Goal: Task Accomplishment & Management: Complete application form

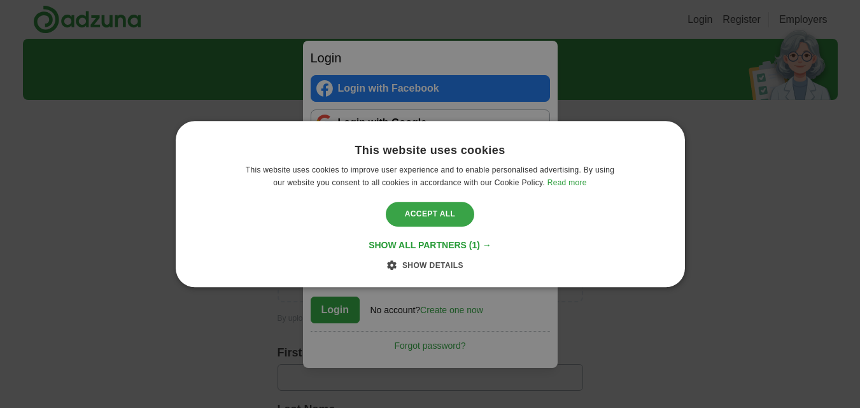
click at [410, 209] on div "Accept all" at bounding box center [430, 214] width 89 height 24
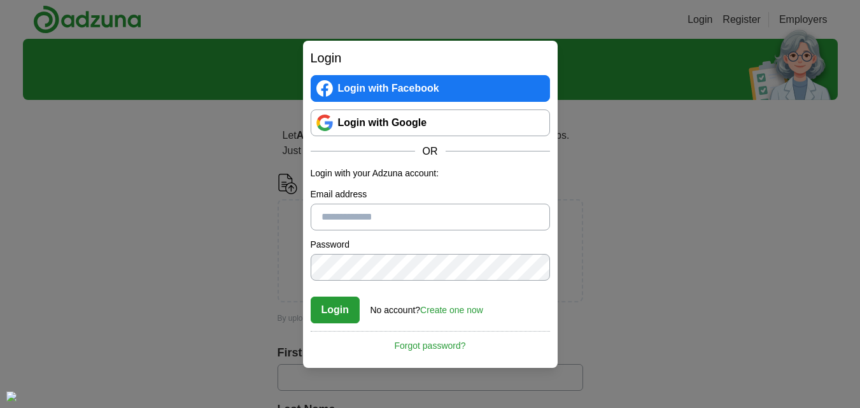
click at [436, 131] on link "Login with Google" at bounding box center [430, 122] width 239 height 27
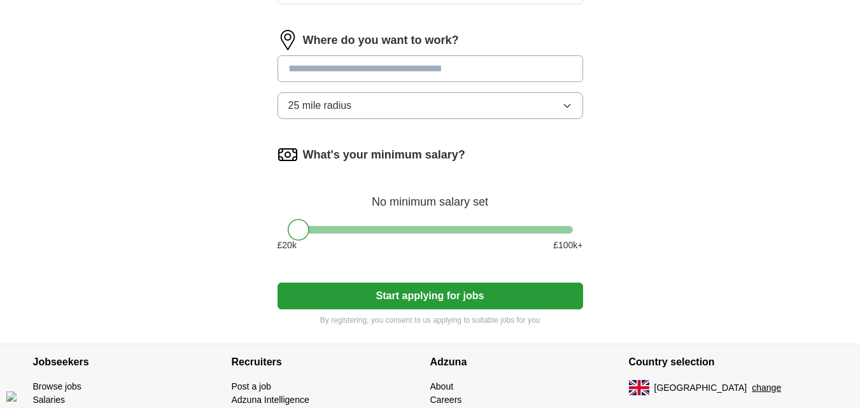
scroll to position [587, 0]
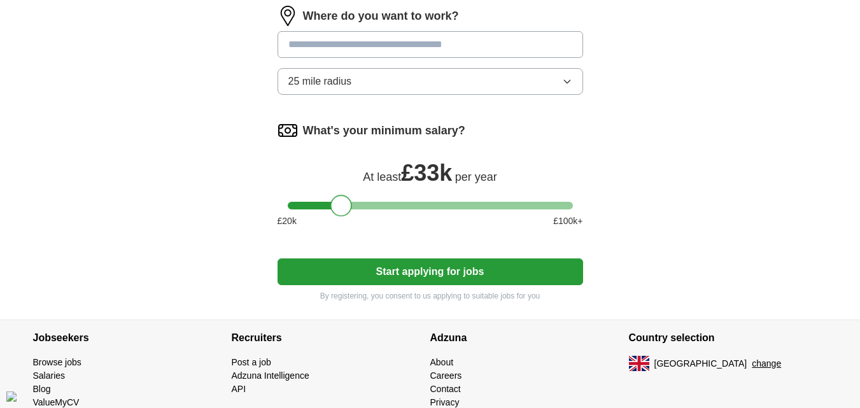
drag, startPoint x: 302, startPoint y: 206, endPoint x: 344, endPoint y: 199, distance: 42.1
click at [344, 199] on div at bounding box center [341, 206] width 22 height 22
drag, startPoint x: 350, startPoint y: 199, endPoint x: 359, endPoint y: 197, distance: 9.6
click at [359, 197] on div "What's your minimum salary? At least £ 35k per year £ 20 k £ 100 k+" at bounding box center [431, 179] width 306 height 118
click at [365, 196] on div "What's your minimum salary? At least £ 36k per year £ 20 k £ 100 k+" at bounding box center [431, 179] width 306 height 118
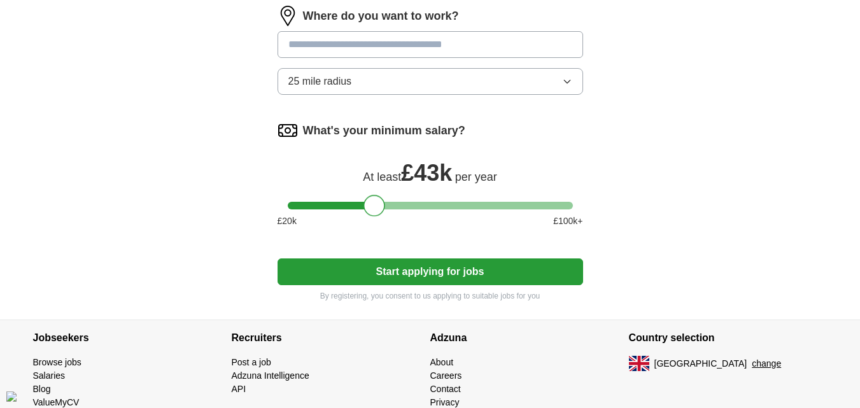
drag, startPoint x: 350, startPoint y: 209, endPoint x: 372, endPoint y: 209, distance: 22.9
click at [372, 209] on div at bounding box center [375, 206] width 22 height 22
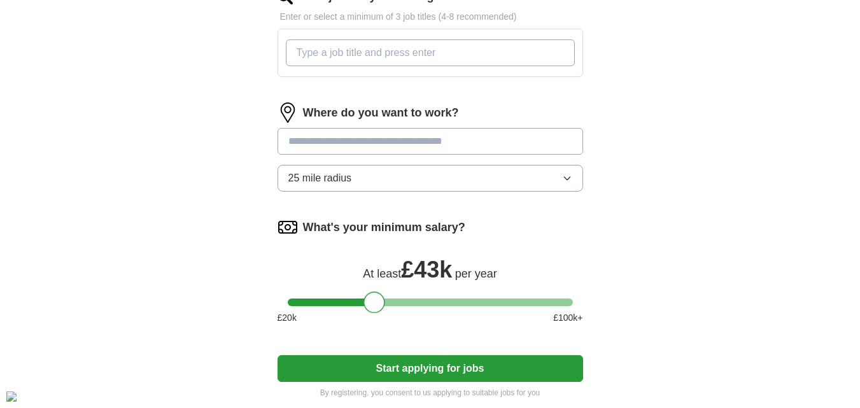
scroll to position [488, 0]
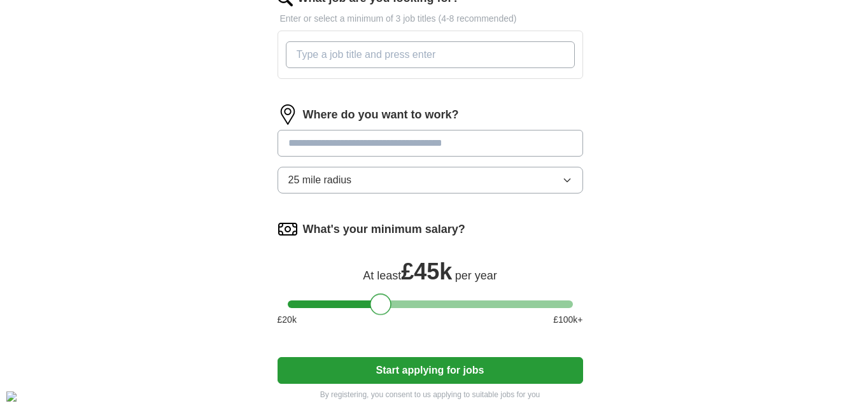
drag, startPoint x: 378, startPoint y: 302, endPoint x: 384, endPoint y: 303, distance: 6.4
click at [384, 303] on div at bounding box center [381, 304] width 22 height 22
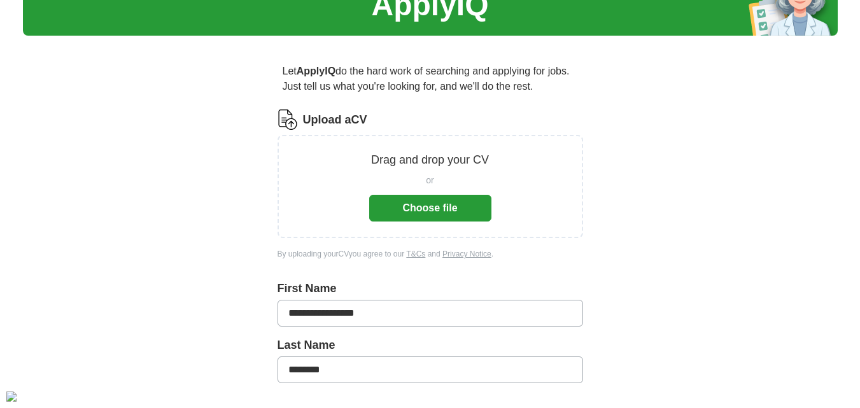
scroll to position [64, 0]
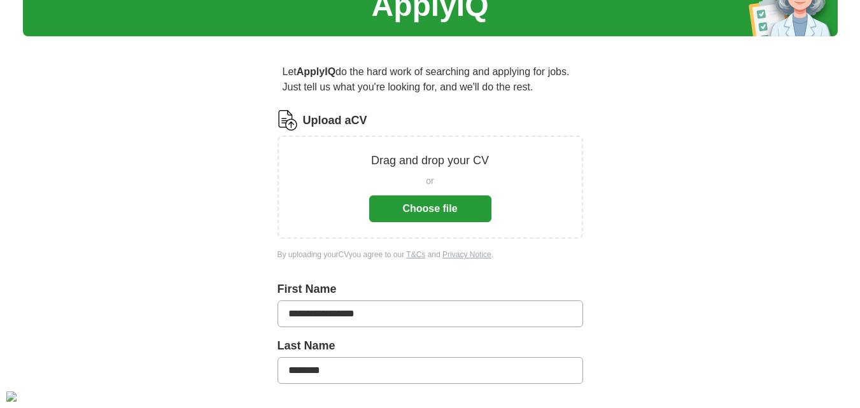
click at [404, 201] on button "Choose file" at bounding box center [430, 208] width 122 height 27
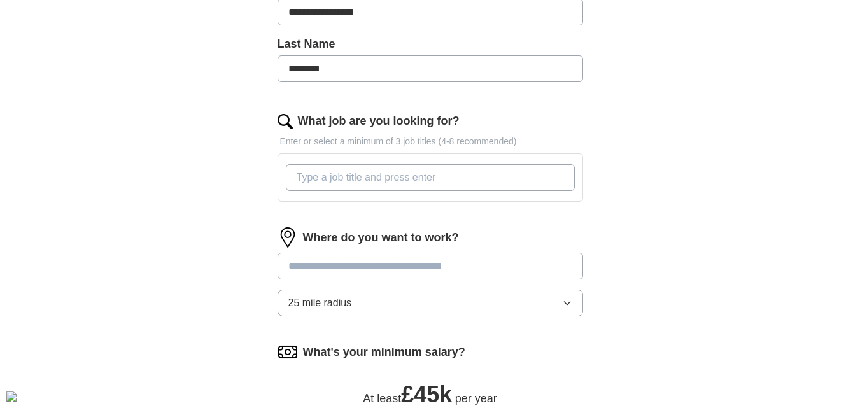
scroll to position [321, 0]
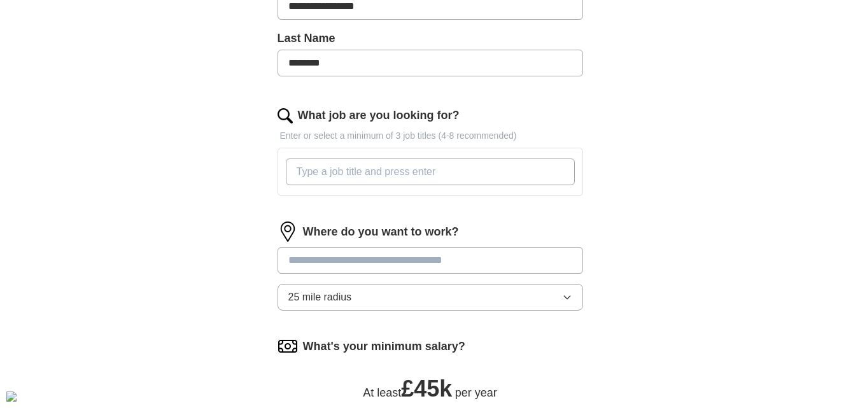
click at [511, 173] on input "What job are you looking for?" at bounding box center [430, 172] width 289 height 27
type input "Tech"
click at [474, 265] on input at bounding box center [431, 260] width 306 height 27
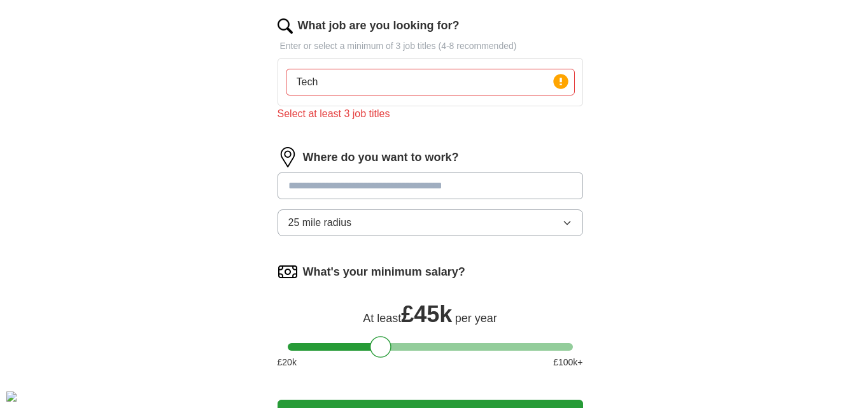
scroll to position [458, 0]
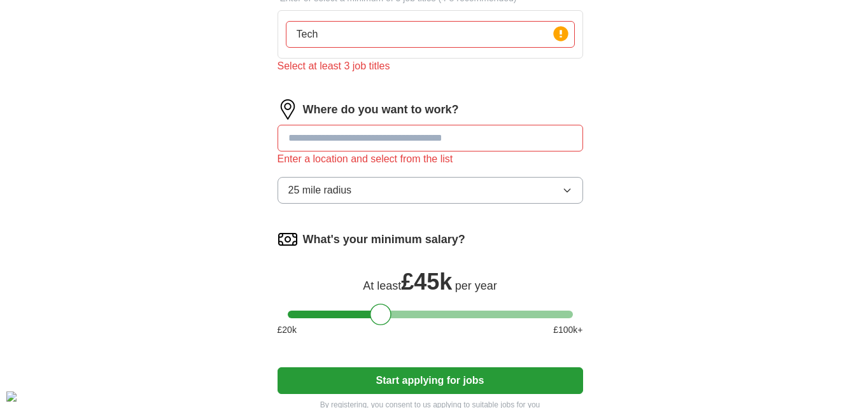
click at [545, 171] on div "Where do you want to work? Enter a location and select from the list 25 mile ra…" at bounding box center [431, 156] width 306 height 115
click at [568, 181] on button "25 mile radius" at bounding box center [431, 190] width 306 height 27
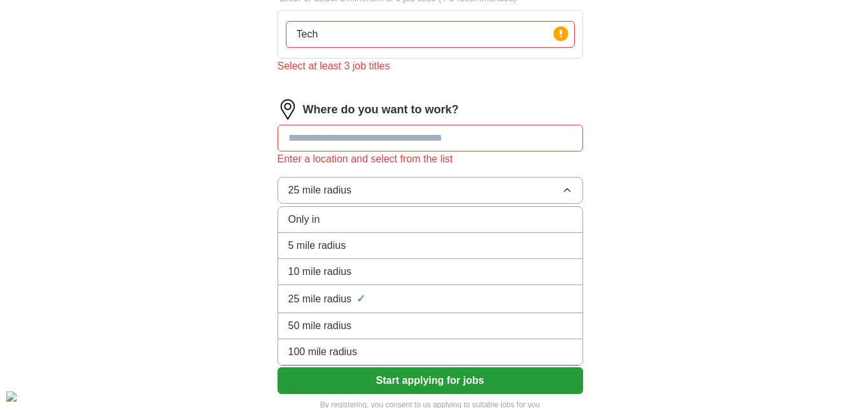
click at [475, 344] on li "100 mile radius" at bounding box center [430, 352] width 304 height 26
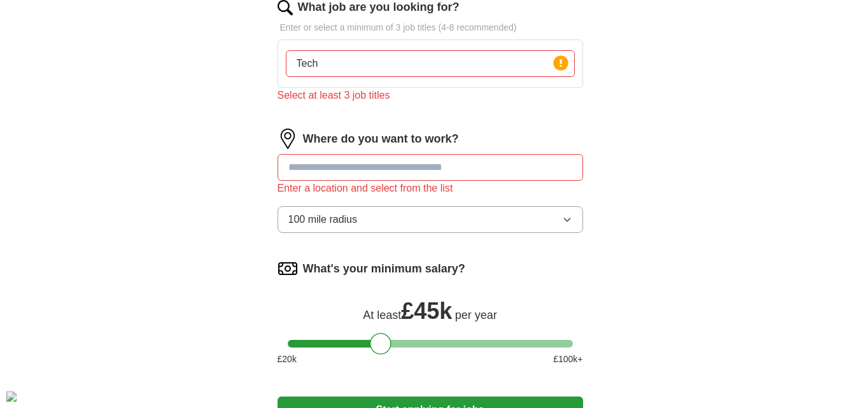
scroll to position [418, 0]
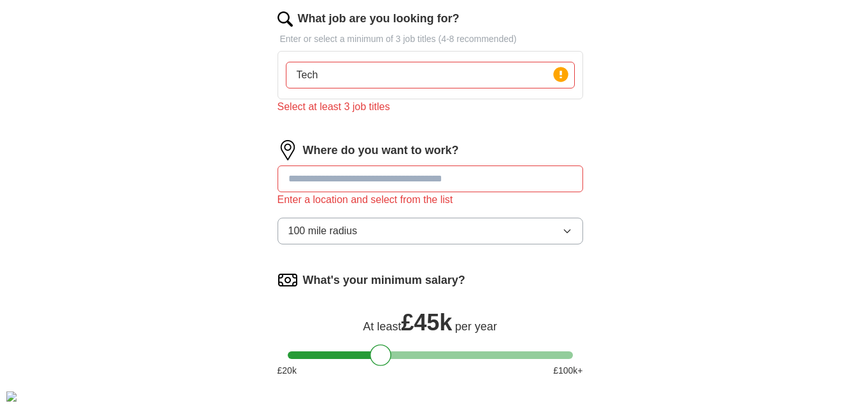
click at [491, 176] on input at bounding box center [431, 179] width 306 height 27
type input "******"
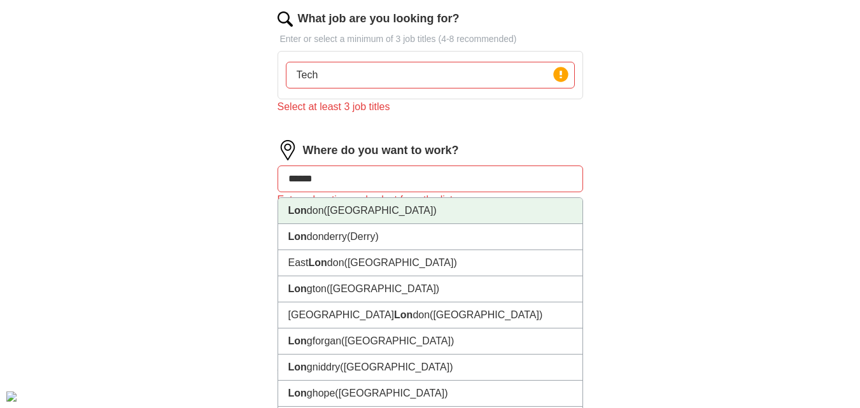
click at [524, 206] on li "Lon don ([GEOGRAPHIC_DATA])" at bounding box center [430, 211] width 304 height 26
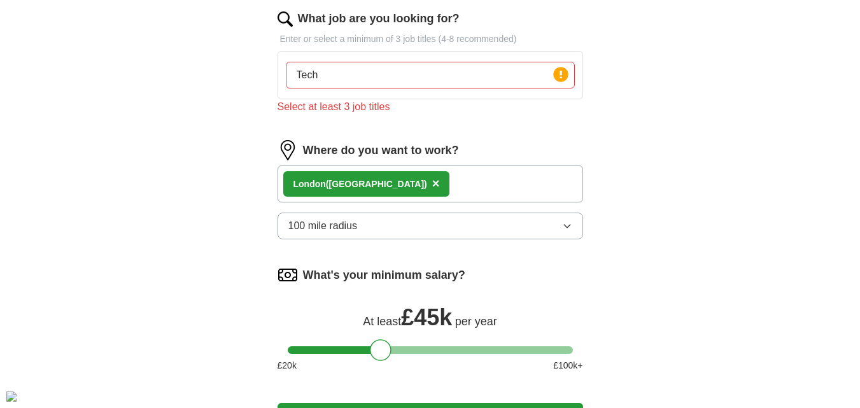
click at [490, 188] on div "Lon don ([GEOGRAPHIC_DATA]) ×" at bounding box center [431, 184] width 306 height 37
click at [401, 85] on input "Tech" at bounding box center [430, 75] width 289 height 27
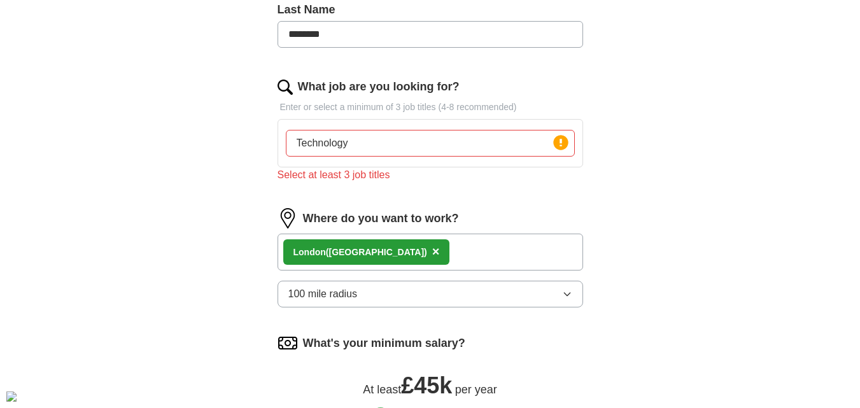
scroll to position [349, 0]
click at [442, 174] on div "Select at least 3 job titles" at bounding box center [431, 175] width 306 height 15
click at [461, 149] on input "Technology" at bounding box center [430, 144] width 289 height 27
type input "Technology Analyst"
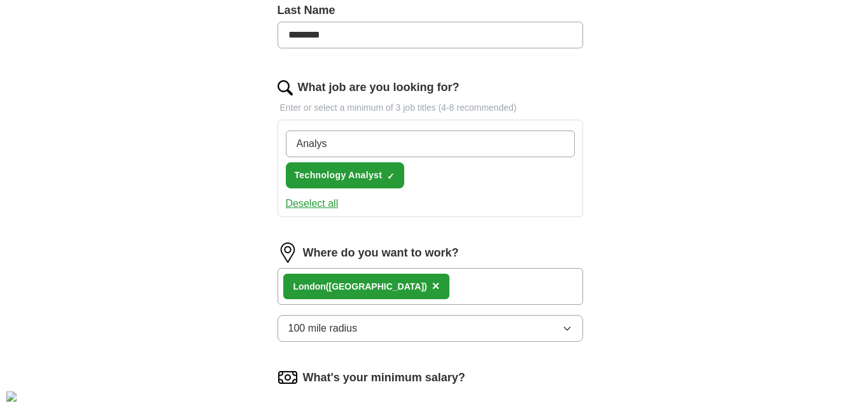
type input "Analyst"
type input "nbjhvl"
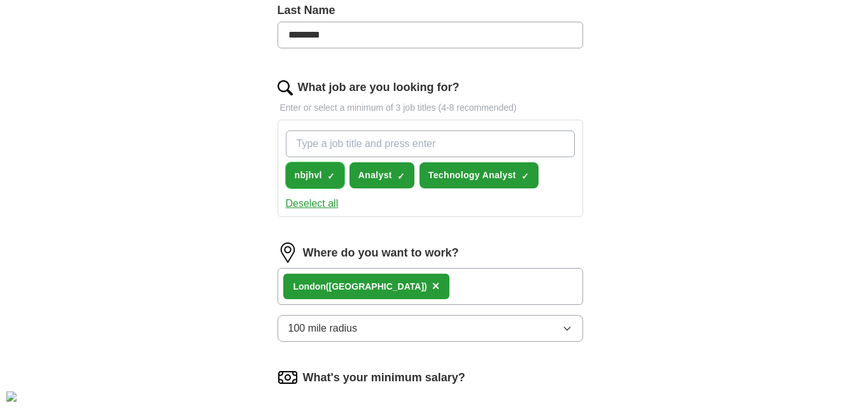
click at [0, 0] on span "×" at bounding box center [0, 0] width 0 height 0
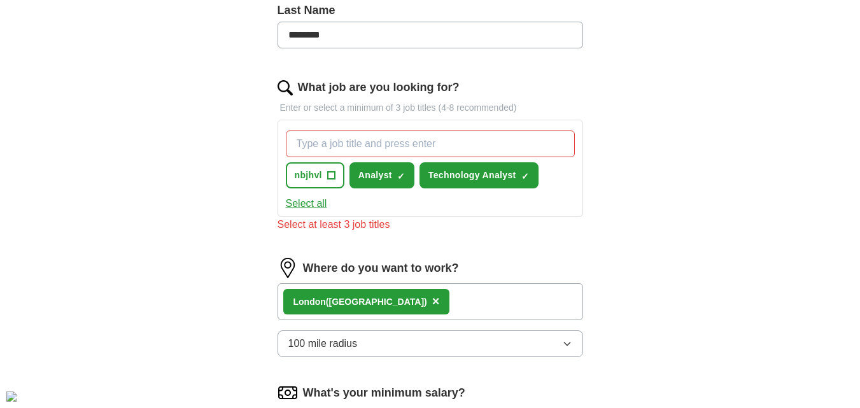
click at [318, 201] on button "Select all" at bounding box center [306, 203] width 41 height 15
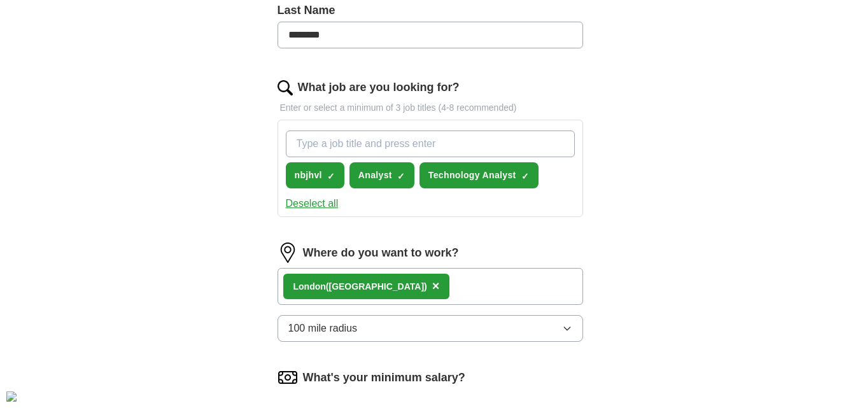
click at [318, 201] on button "Deselect all" at bounding box center [312, 203] width 53 height 15
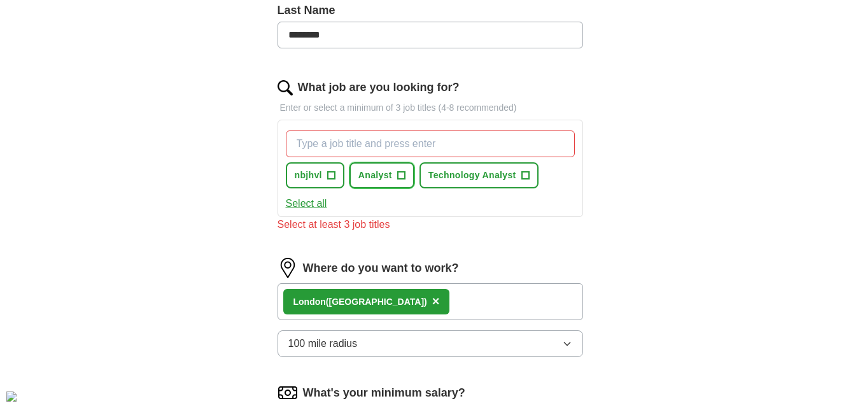
click at [364, 173] on span "Analyst" at bounding box center [375, 175] width 34 height 13
click at [463, 175] on span "Technology Analyst" at bounding box center [472, 175] width 88 height 13
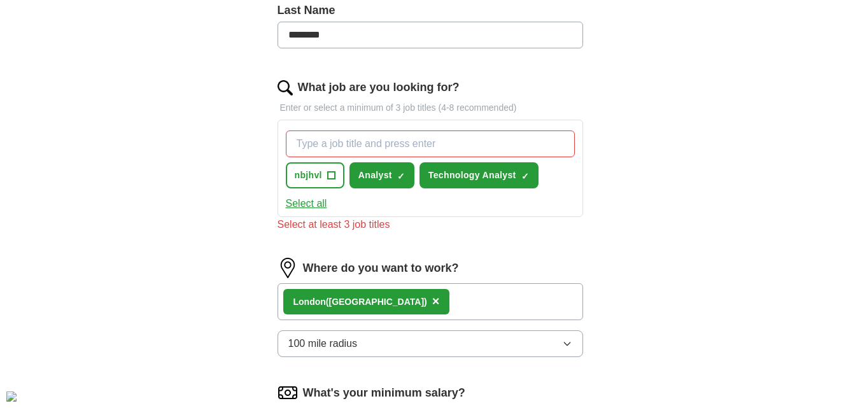
click at [468, 136] on input "What job are you looking for?" at bounding box center [430, 144] width 289 height 27
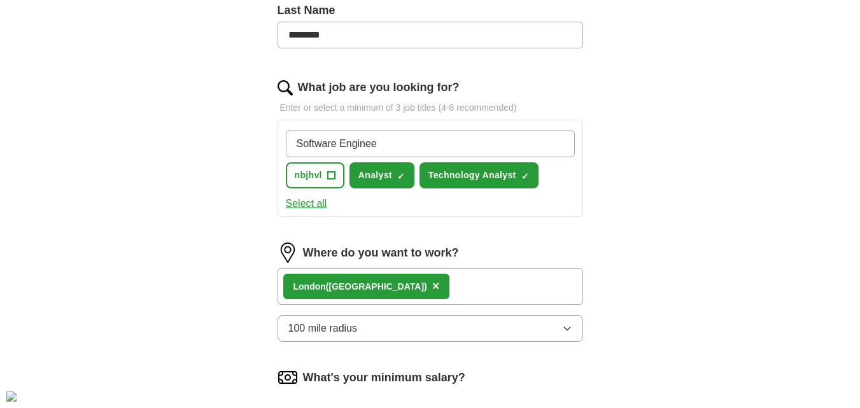
type input "Software Engineer"
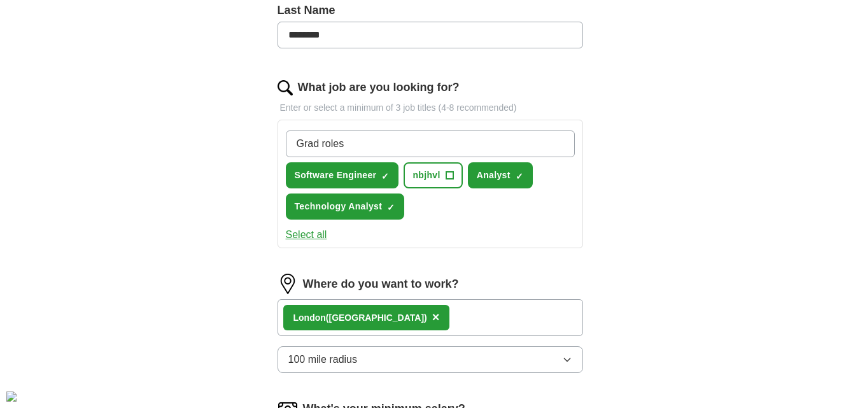
type input "Grad roles"
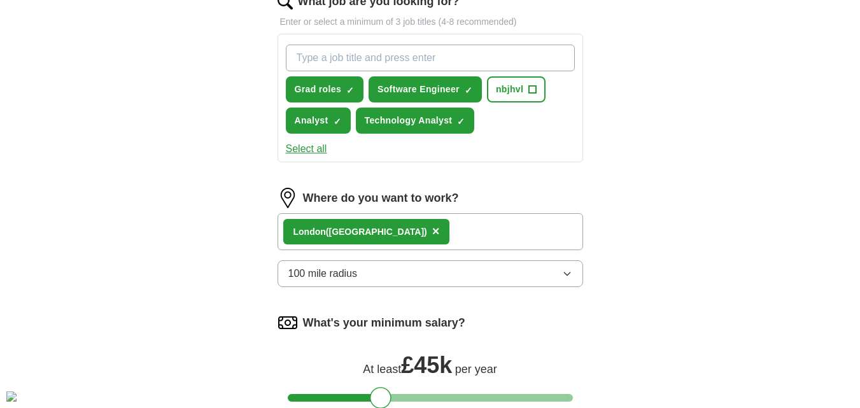
scroll to position [419, 0]
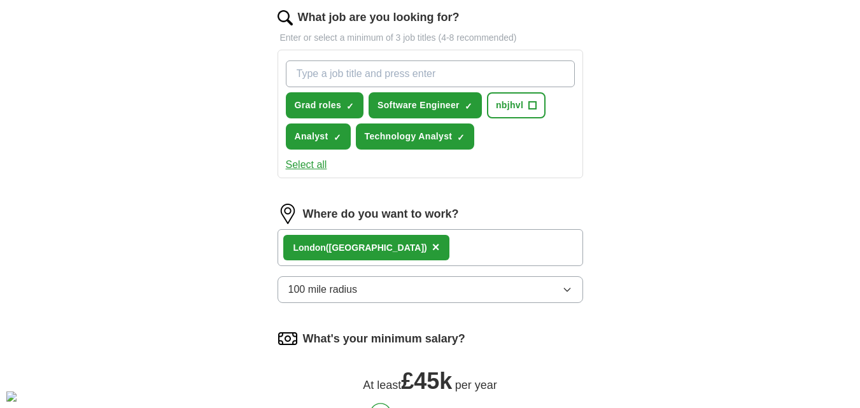
click at [512, 76] on input "What job are you looking for?" at bounding box center [430, 73] width 289 height 27
type input "Risk Analyst"
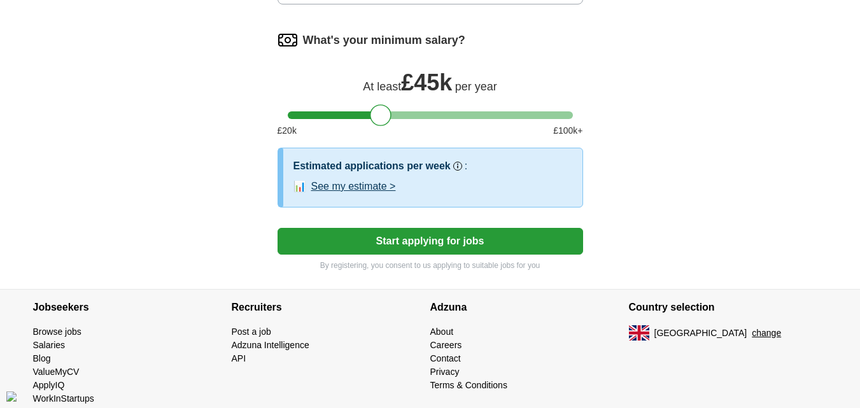
scroll to position [740, 0]
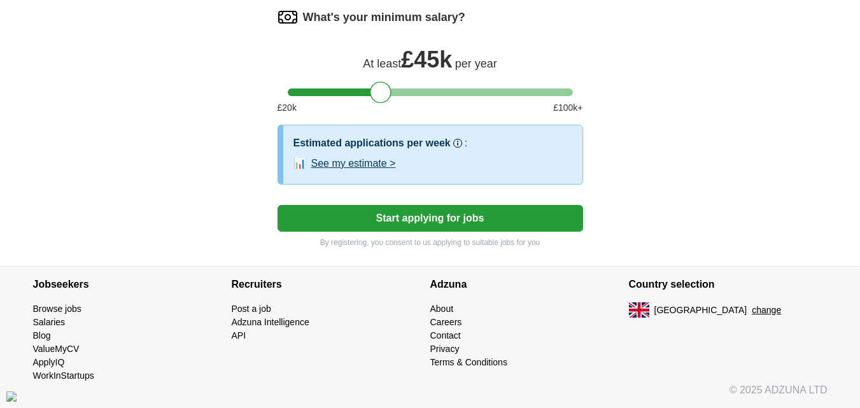
click at [448, 225] on button "Start applying for jobs" at bounding box center [431, 218] width 306 height 27
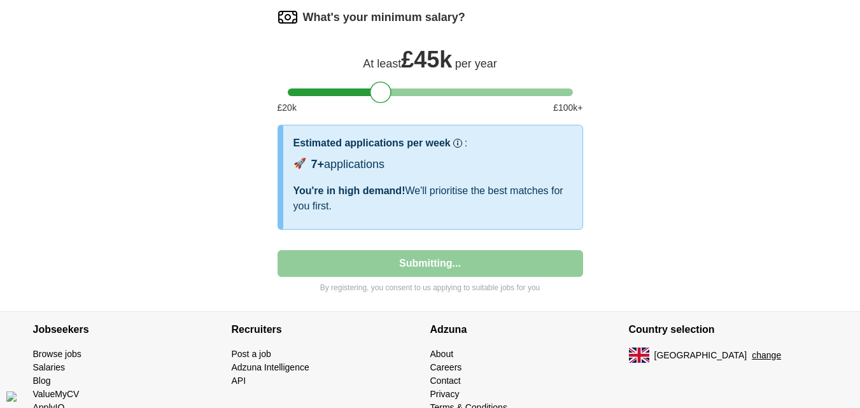
select select "**"
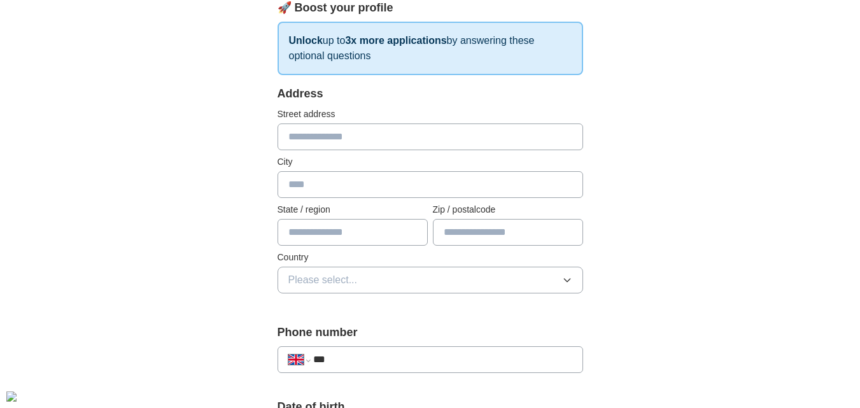
scroll to position [199, 0]
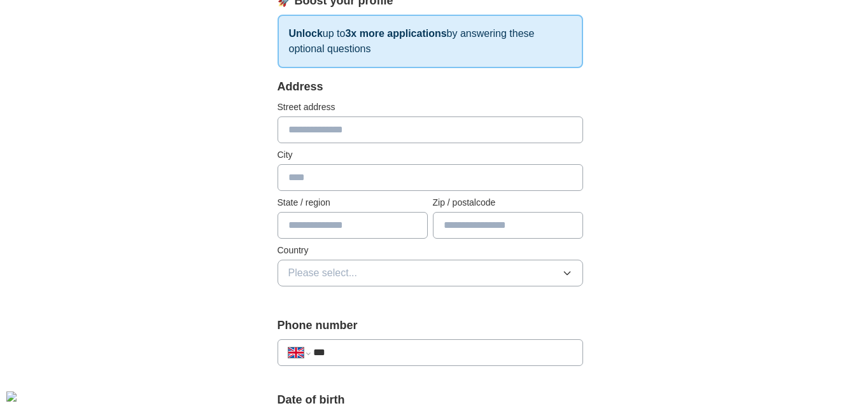
click at [473, 131] on input "text" at bounding box center [431, 130] width 306 height 27
type input "**********"
type input "*******"
type input "****"
type input "*******"
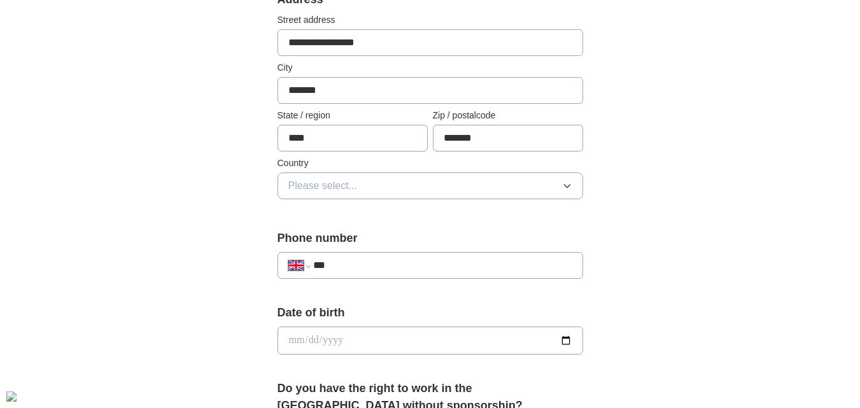
scroll to position [287, 0]
click at [560, 176] on button "Please select..." at bounding box center [431, 184] width 306 height 27
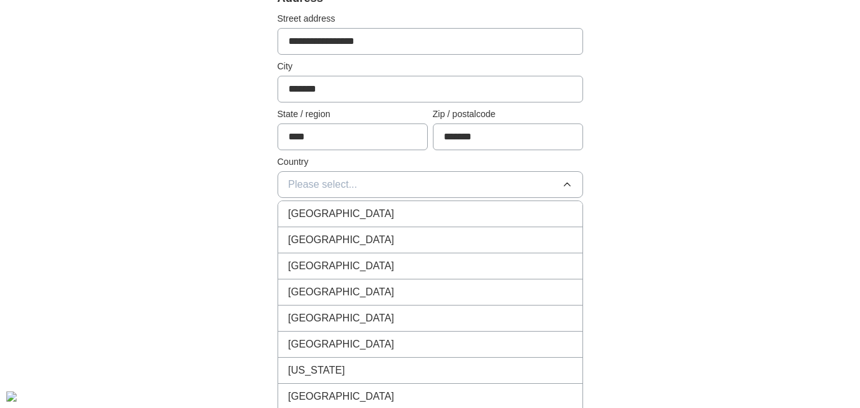
click at [540, 207] on div "[GEOGRAPHIC_DATA]" at bounding box center [430, 213] width 284 height 15
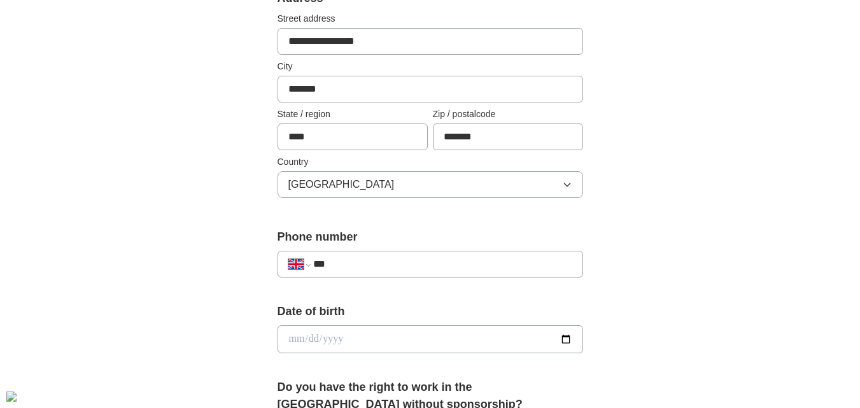
click at [500, 264] on input "***" at bounding box center [442, 264] width 258 height 15
type input "**********"
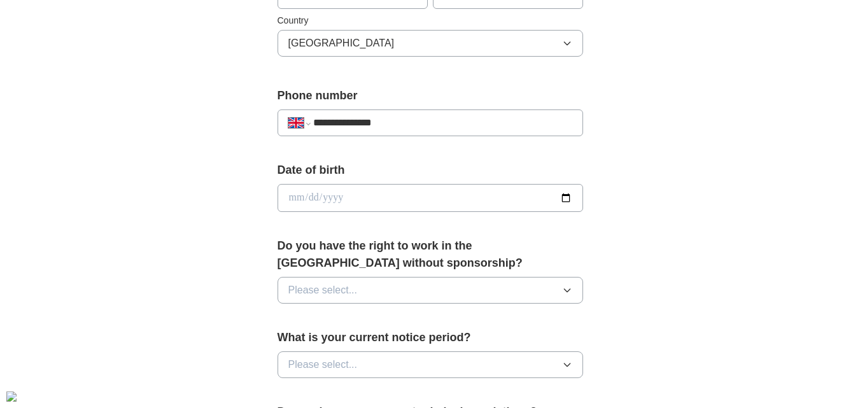
scroll to position [429, 0]
click at [450, 192] on input "date" at bounding box center [431, 197] width 306 height 28
type input "**********"
click at [440, 292] on button "Please select..." at bounding box center [431, 289] width 306 height 27
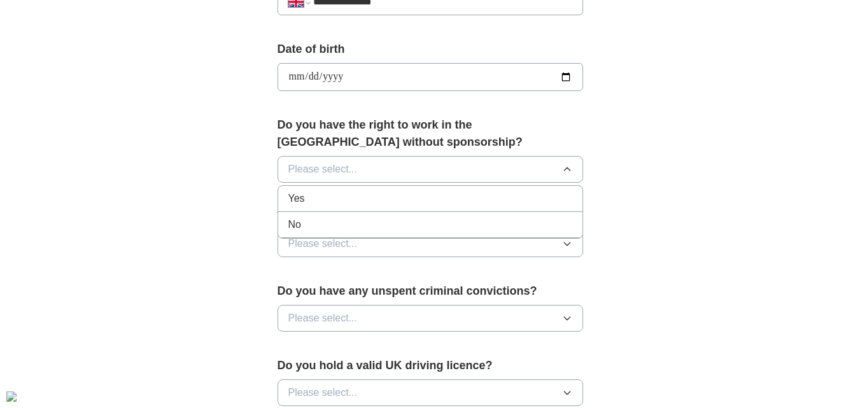
scroll to position [561, 0]
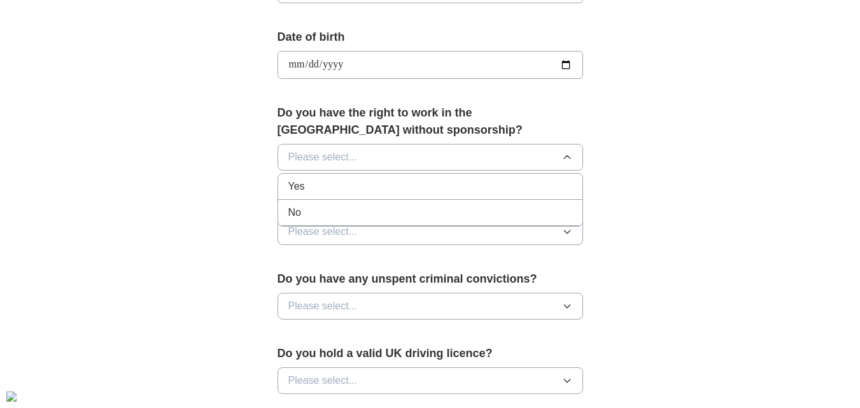
click at [444, 180] on div "Yes" at bounding box center [430, 186] width 284 height 15
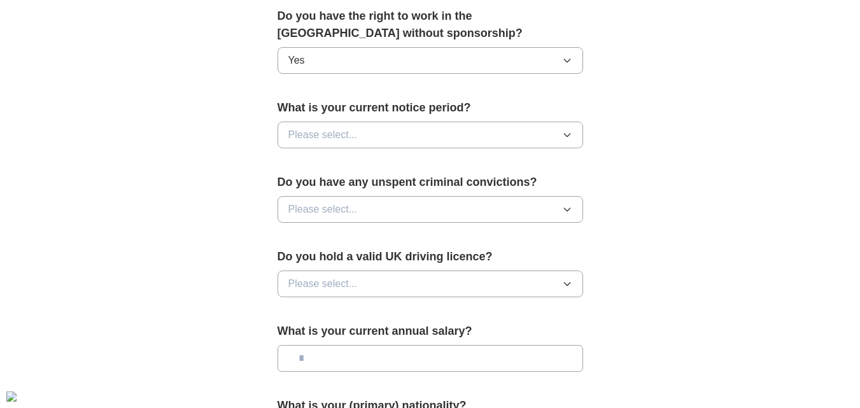
scroll to position [660, 0]
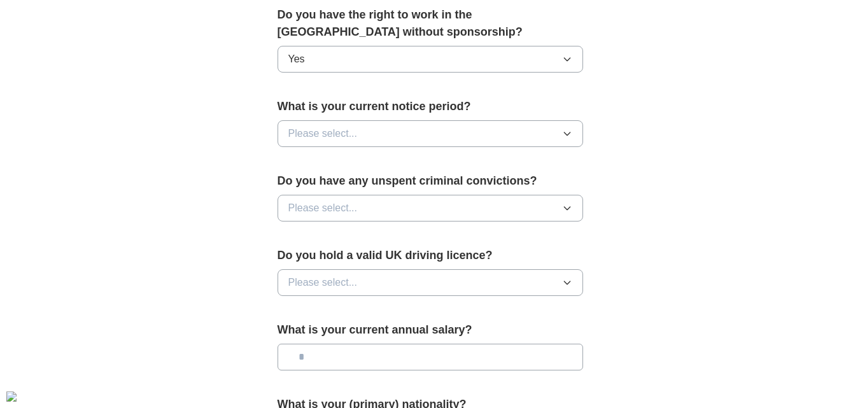
click at [462, 134] on button "Please select..." at bounding box center [431, 133] width 306 height 27
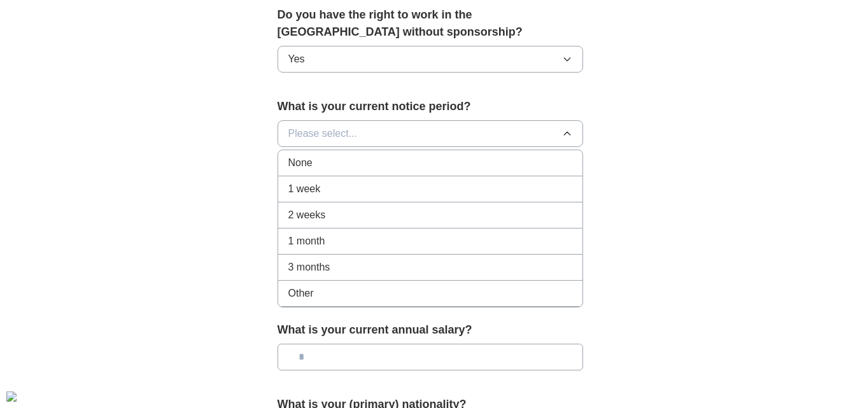
click at [439, 212] on div "2 weeks" at bounding box center [430, 215] width 284 height 15
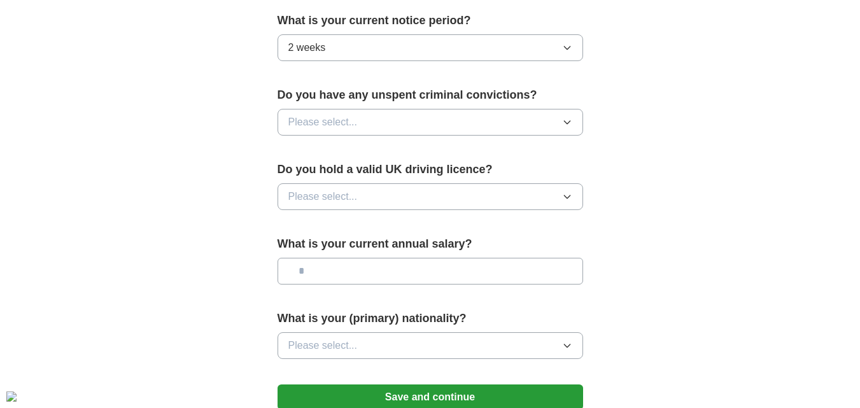
scroll to position [770, 0]
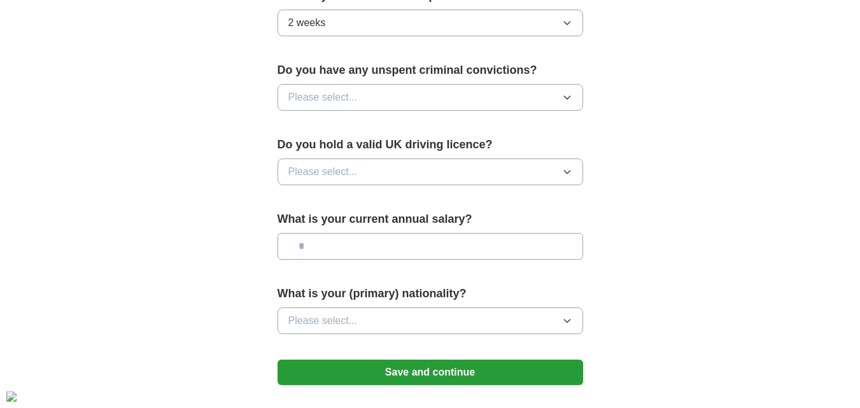
click at [463, 95] on button "Please select..." at bounding box center [431, 97] width 306 height 27
click at [449, 153] on div "No" at bounding box center [430, 152] width 284 height 15
click at [448, 167] on button "Please select..." at bounding box center [431, 172] width 306 height 27
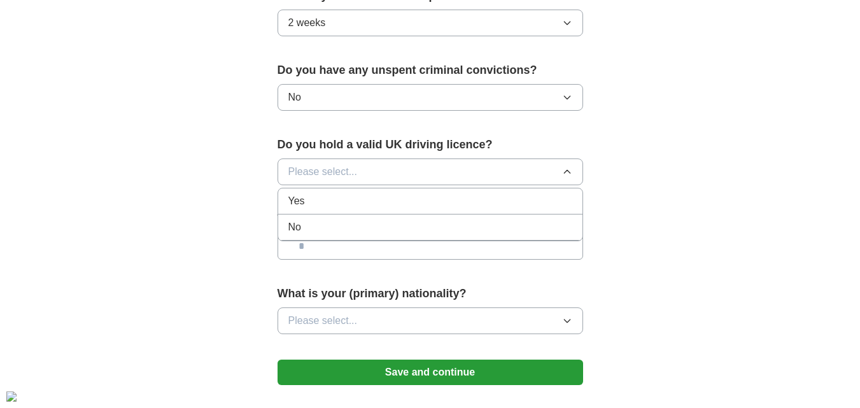
click at [432, 216] on li "No" at bounding box center [430, 228] width 304 height 26
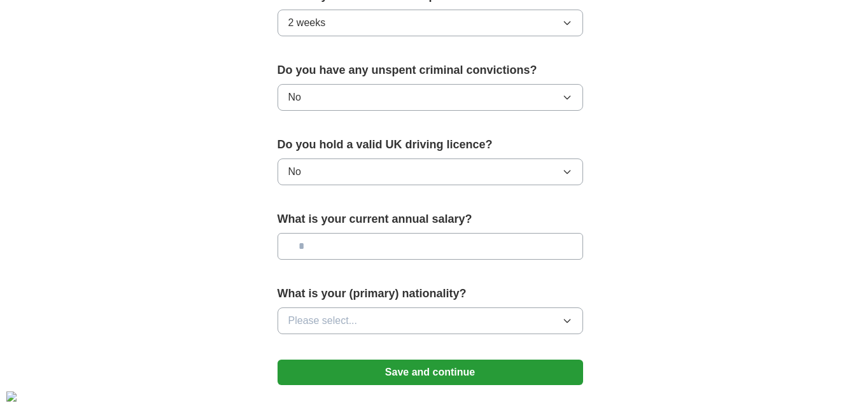
click at [428, 237] on input "text" at bounding box center [431, 246] width 306 height 27
type input "**"
type input "***"
click at [420, 317] on button "Please select..." at bounding box center [431, 320] width 306 height 27
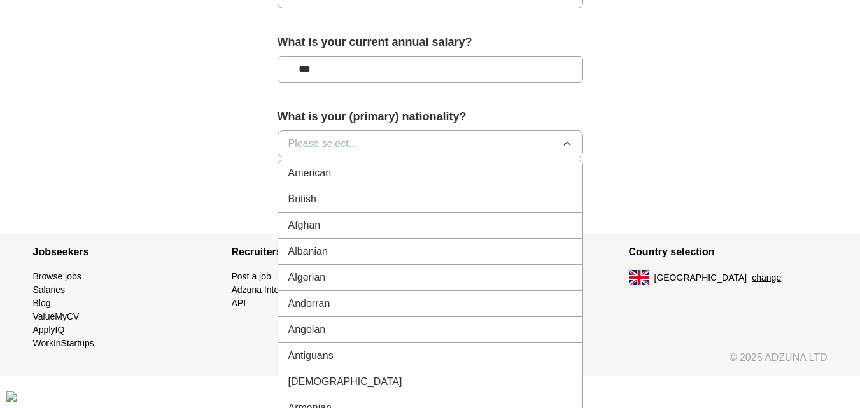
scroll to position [954, 0]
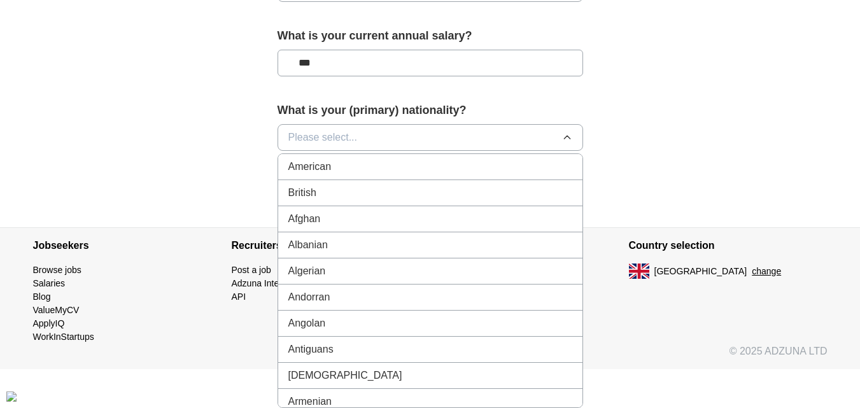
click at [494, 132] on button "Please select..." at bounding box center [431, 137] width 306 height 27
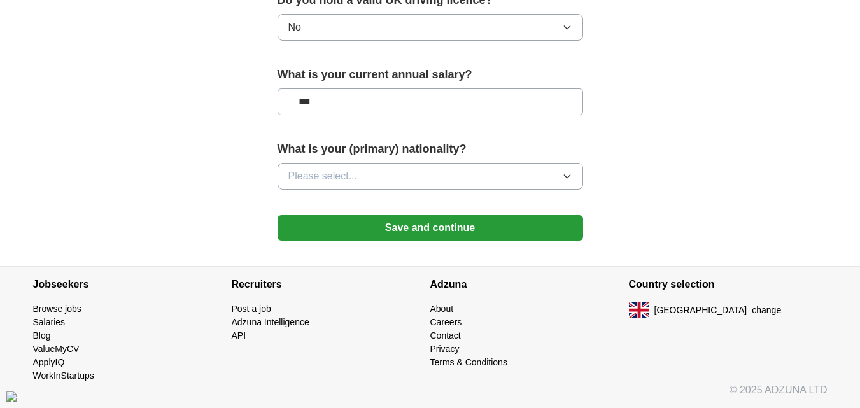
scroll to position [915, 0]
click at [495, 172] on button "Please select..." at bounding box center [431, 176] width 306 height 27
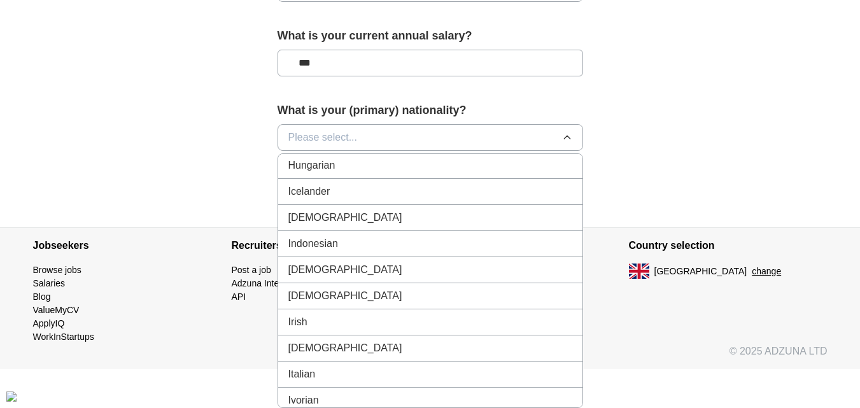
scroll to position [2024, 0]
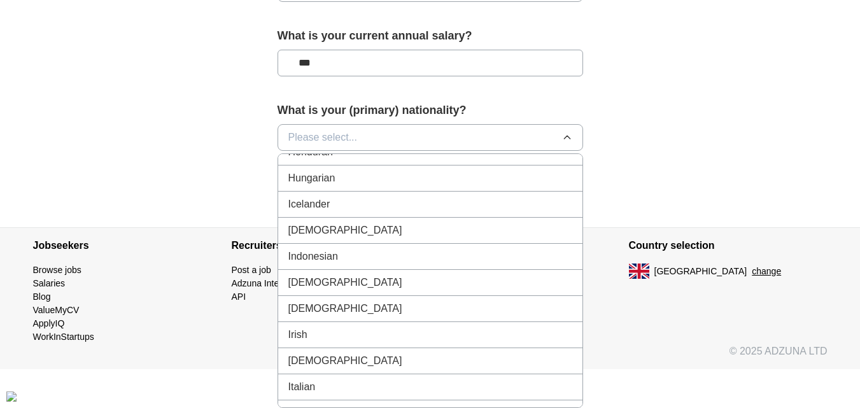
click at [458, 236] on div "[DEMOGRAPHIC_DATA]" at bounding box center [430, 230] width 284 height 15
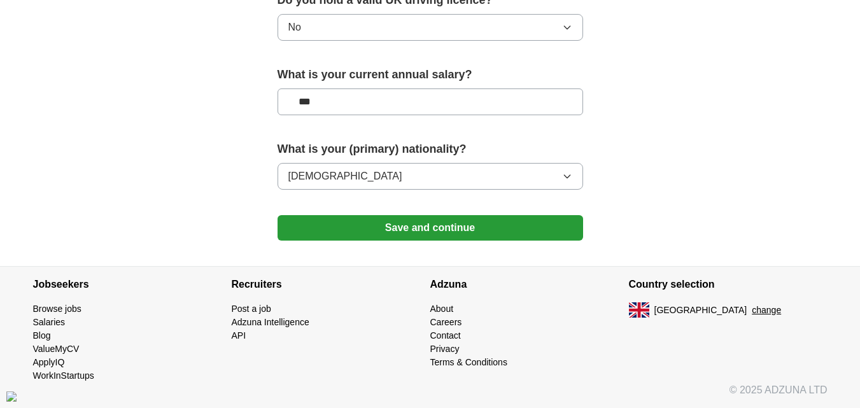
click at [462, 222] on button "Save and continue" at bounding box center [431, 227] width 306 height 25
